Goal: Transaction & Acquisition: Purchase product/service

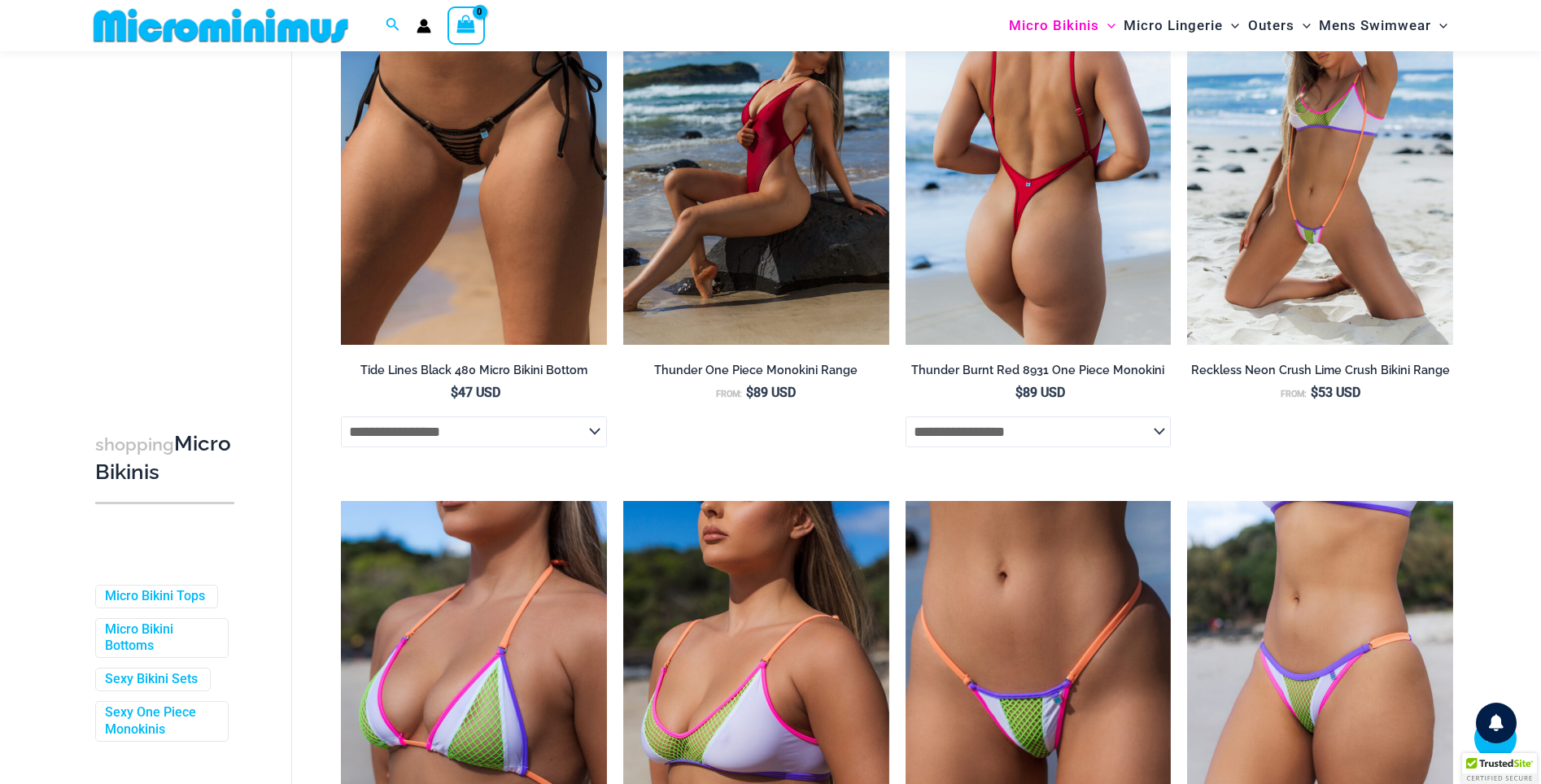
scroll to position [662, 0]
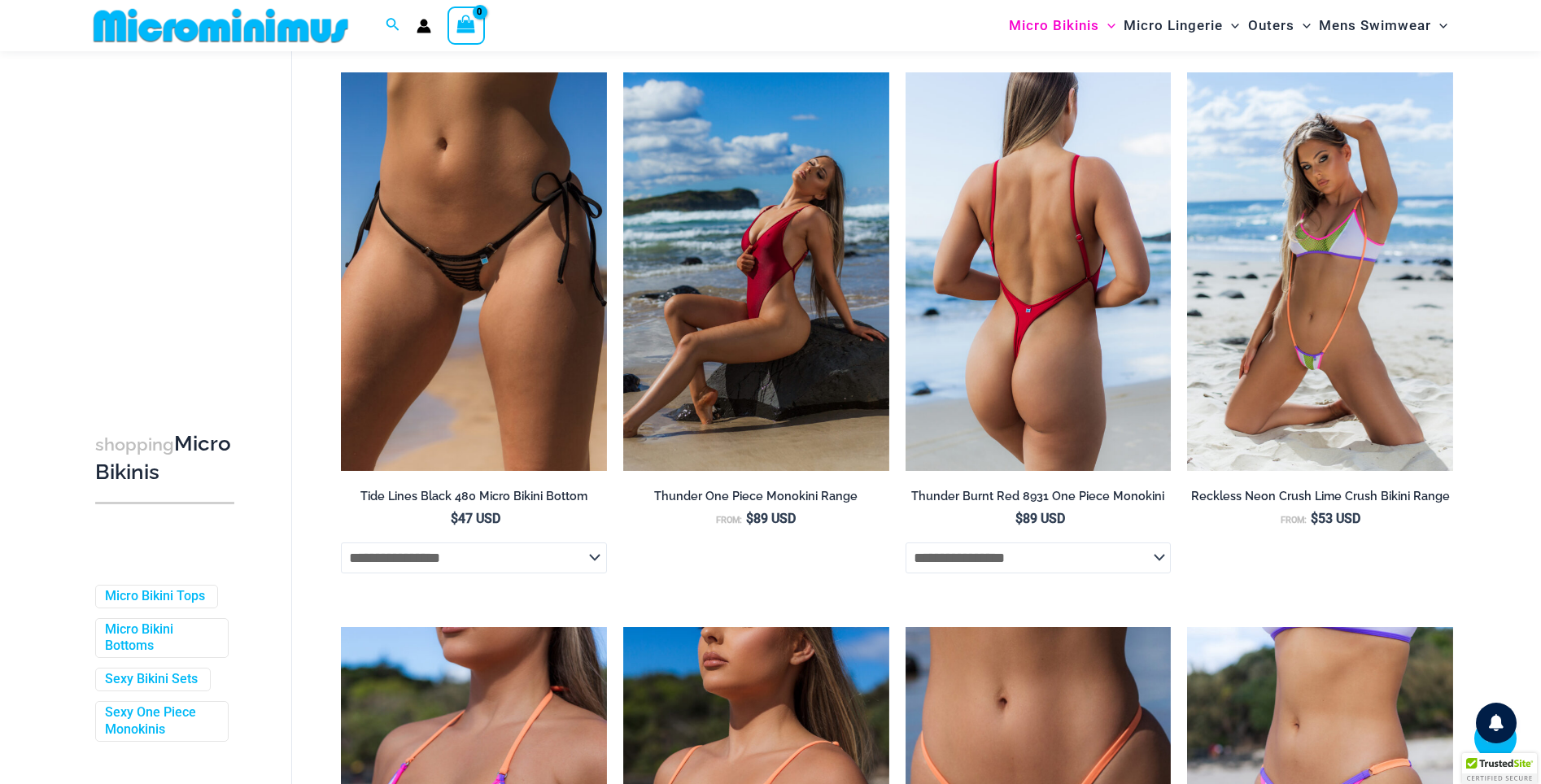
click at [992, 322] on img at bounding box center [1039, 271] width 266 height 399
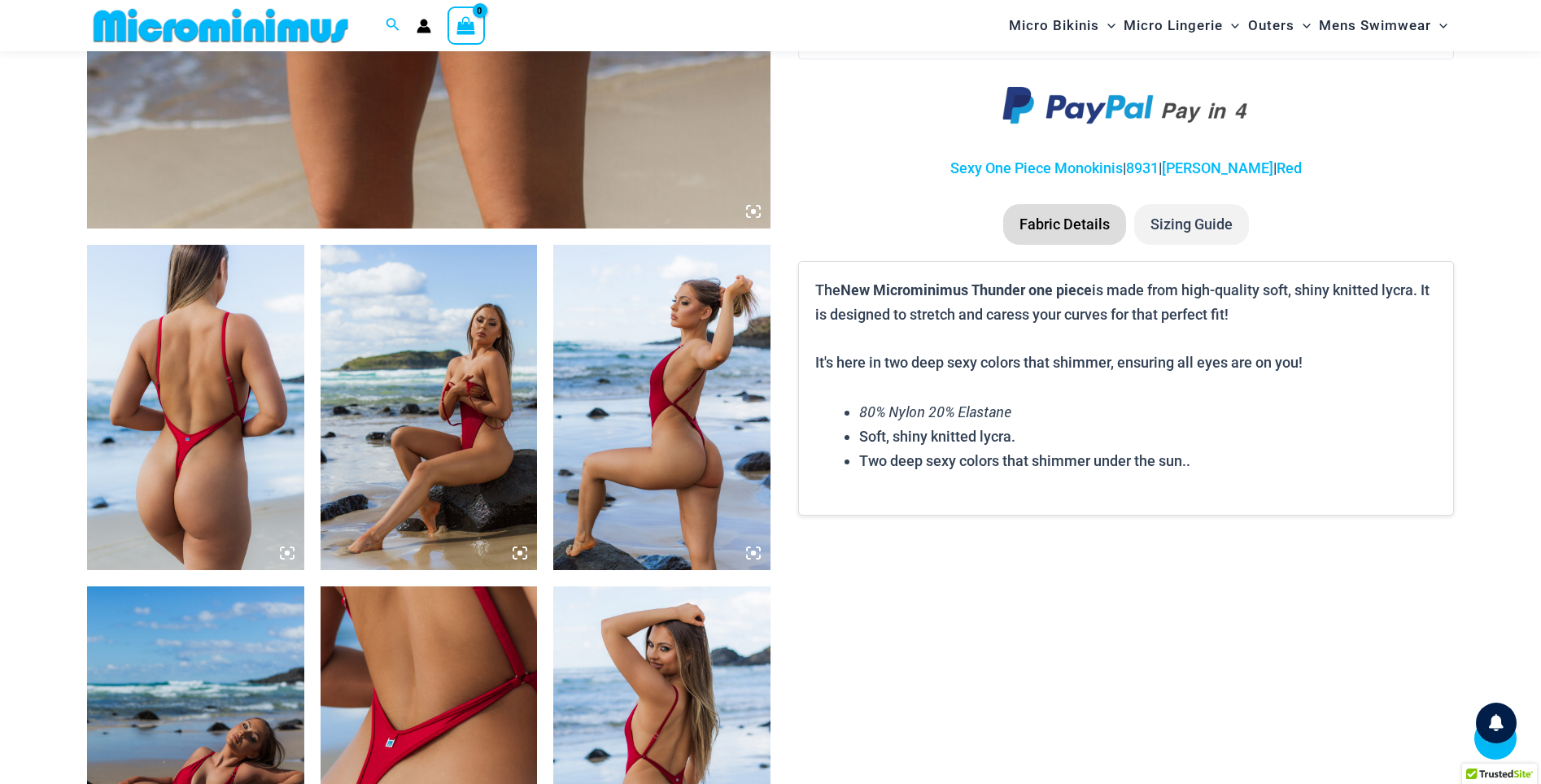
scroll to position [1169, 0]
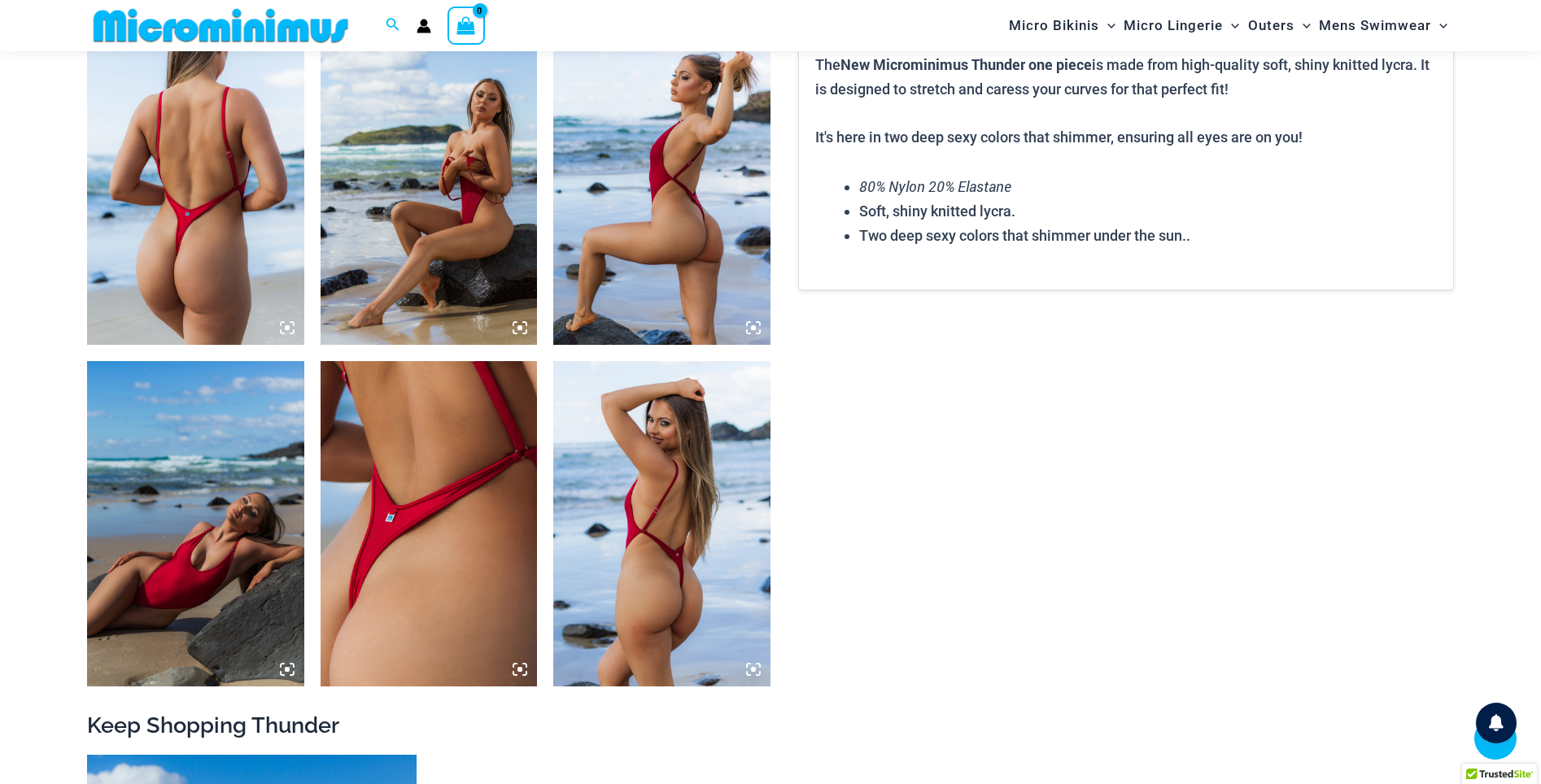
click at [261, 581] on img at bounding box center [195, 524] width 217 height 326
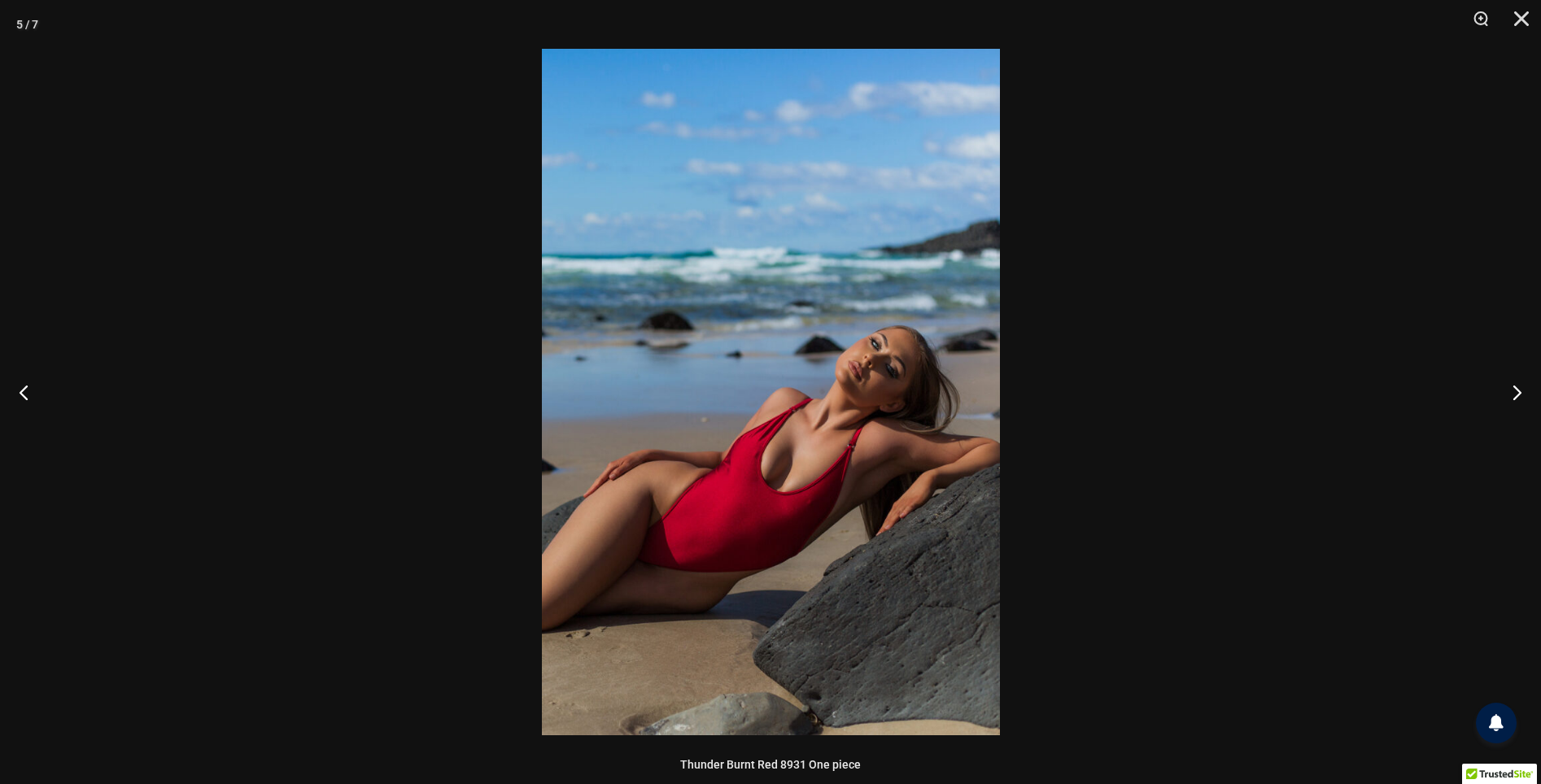
click at [280, 471] on div at bounding box center [770, 392] width 1541 height 784
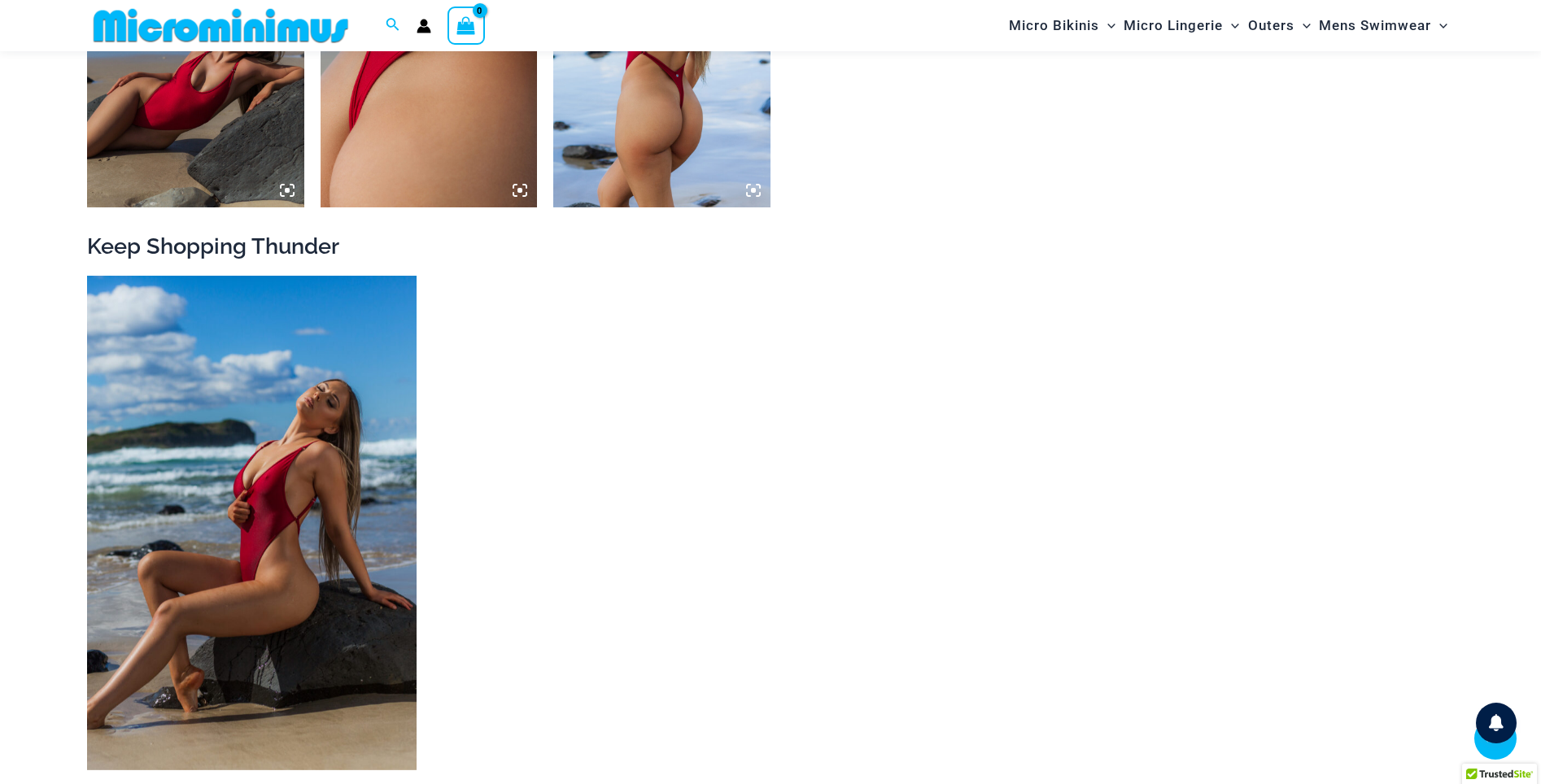
scroll to position [1663, 0]
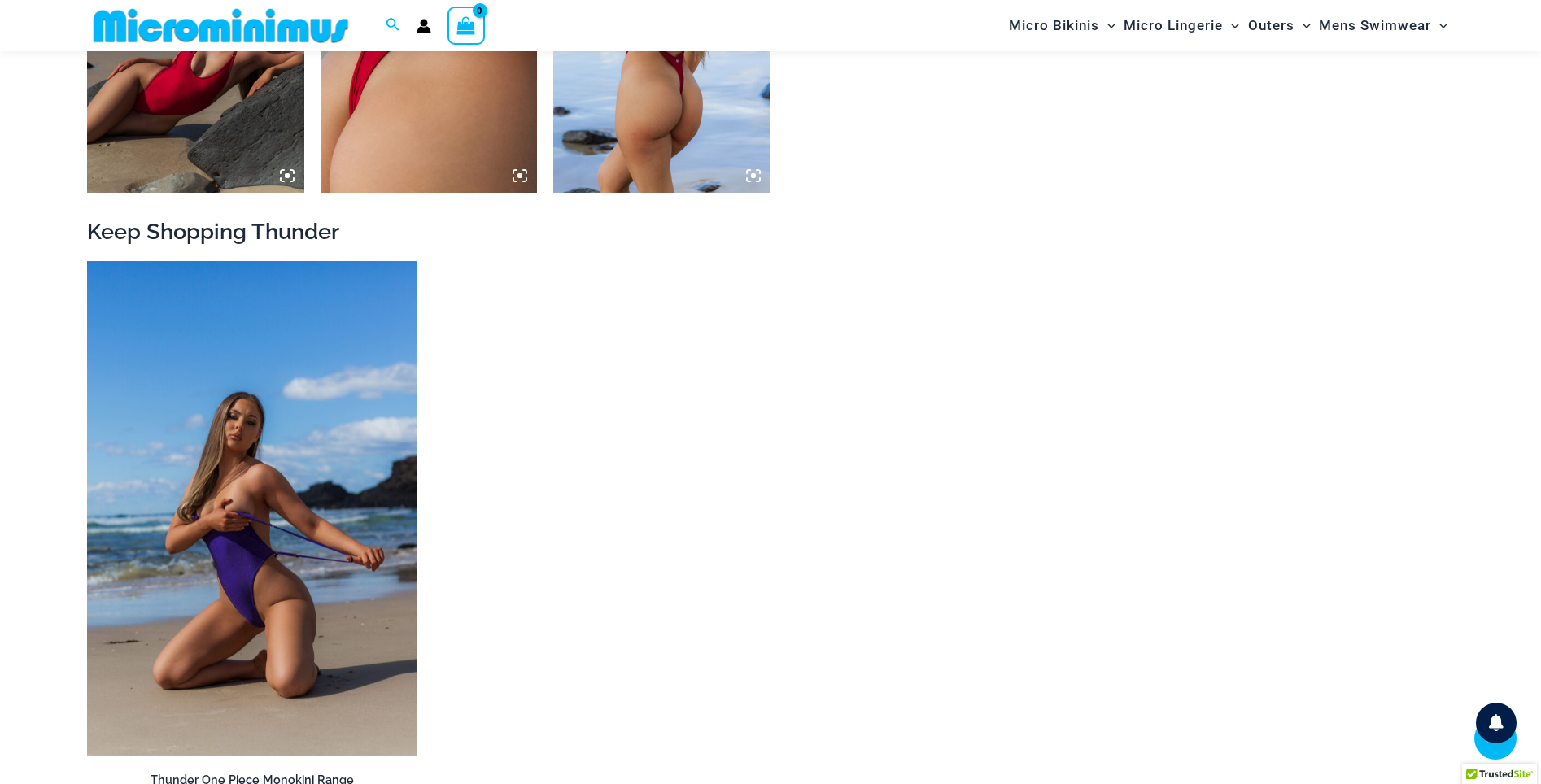
click at [273, 474] on img at bounding box center [252, 508] width 329 height 494
click at [161, 341] on img at bounding box center [252, 508] width 329 height 494
